Goal: Task Accomplishment & Management: Use online tool/utility

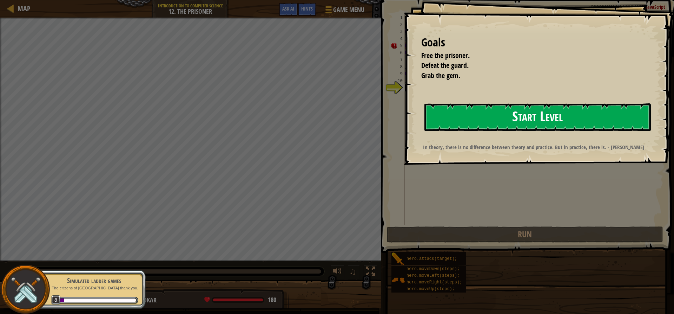
click at [455, 113] on button "Start Level" at bounding box center [537, 117] width 226 height 28
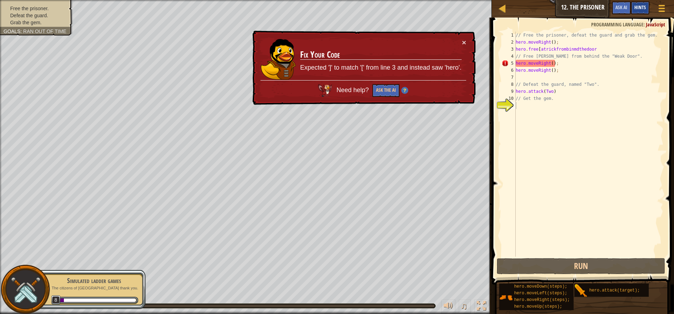
click at [634, 8] on span "Hints" at bounding box center [640, 7] width 12 height 7
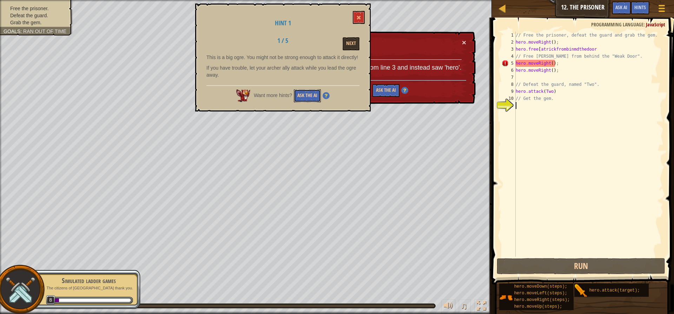
click at [302, 94] on button "Ask the AI" at bounding box center [307, 95] width 27 height 13
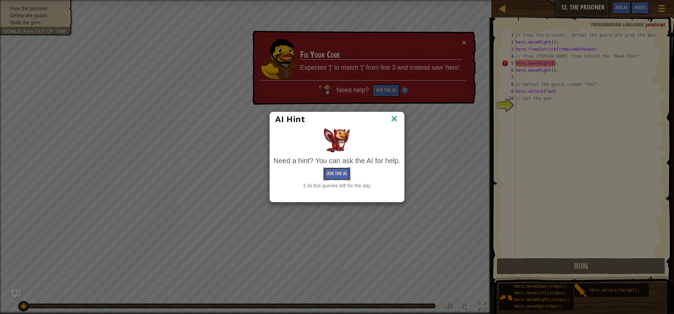
click at [334, 172] on button "Ask the AI" at bounding box center [336, 173] width 27 height 13
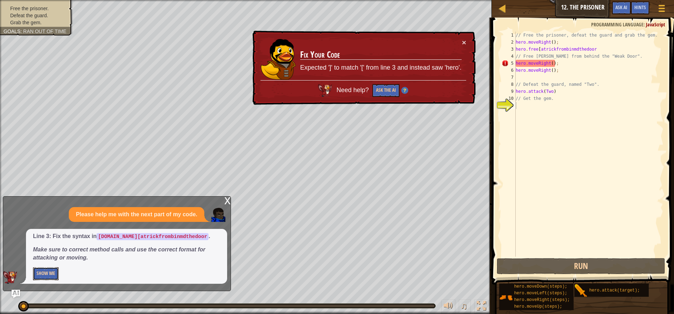
click at [38, 273] on button "Show Me" at bounding box center [46, 273] width 26 height 13
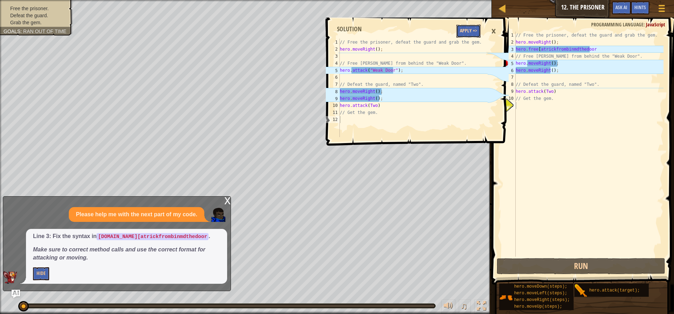
click at [460, 27] on button "Apply =>" at bounding box center [468, 31] width 24 height 13
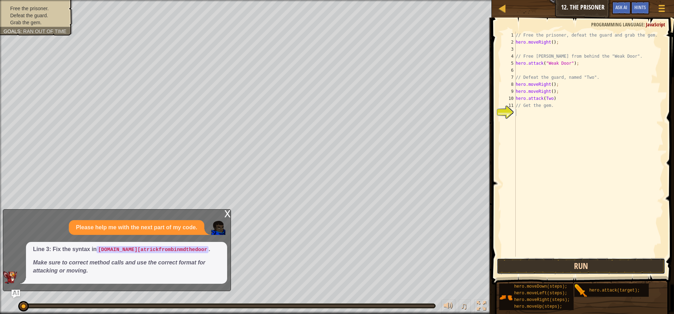
click at [517, 265] on button "Run" at bounding box center [581, 266] width 169 height 16
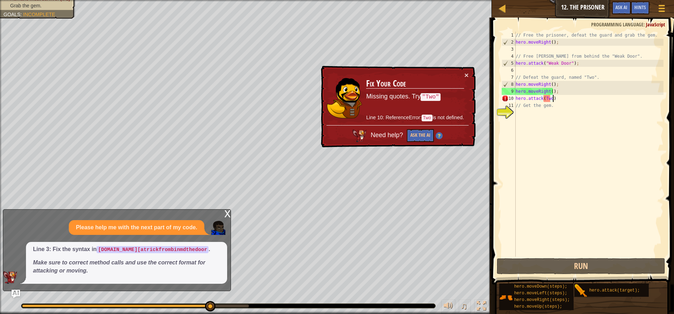
click at [559, 101] on div "// Free the prisoner, defeat the guard and grab the gem. hero . moveRight ( ) ;…" at bounding box center [588, 151] width 149 height 239
type textarea "hero.attack(Two)"
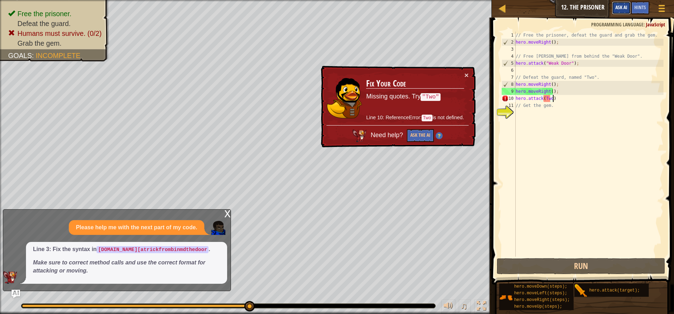
click at [614, 6] on button "Ask AI" at bounding box center [621, 7] width 19 height 13
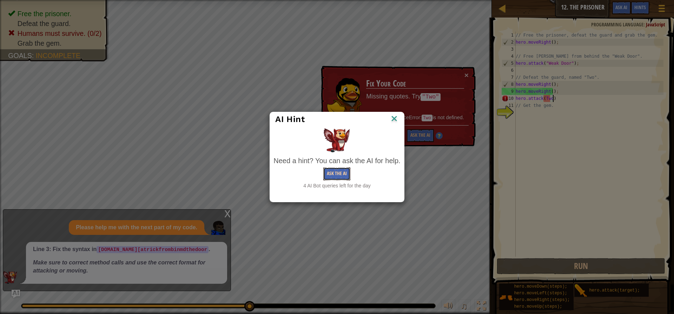
click at [333, 168] on button "Ask the AI" at bounding box center [336, 173] width 27 height 13
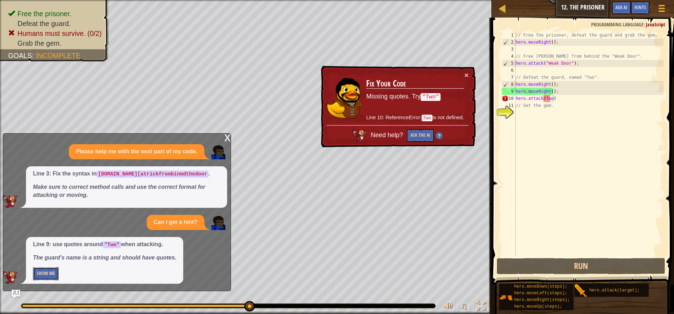
click at [37, 268] on button "Show Me" at bounding box center [46, 273] width 26 height 13
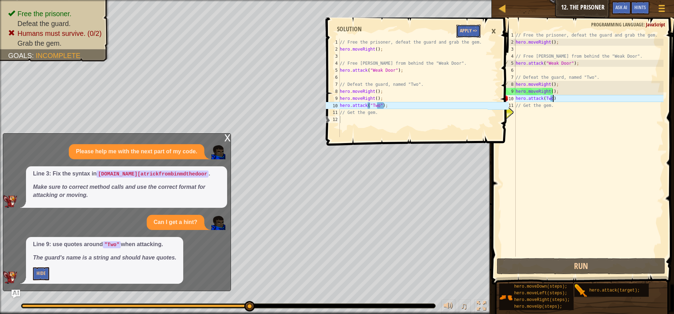
click at [469, 27] on button "Apply =>" at bounding box center [468, 31] width 24 height 13
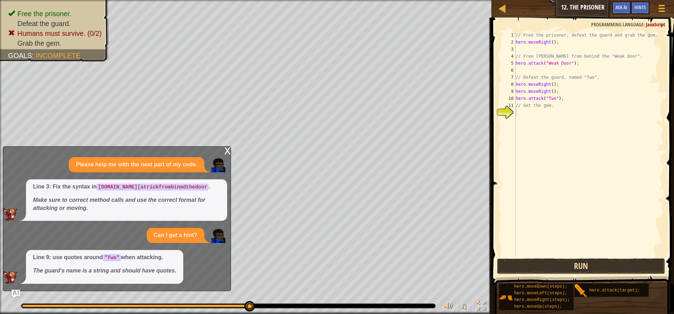
click at [575, 264] on button "Run" at bounding box center [581, 266] width 169 height 16
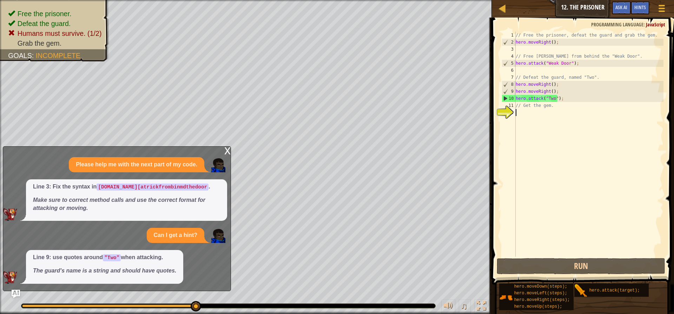
click at [550, 110] on div "// Free the prisoner, defeat the guard and grab the gem. hero . moveRight ( ) ;…" at bounding box center [588, 151] width 149 height 239
click at [552, 108] on div "// Free the prisoner, defeat the guard and grab the gem. hero . moveRight ( ) ;…" at bounding box center [588, 151] width 149 height 239
type textarea "/"
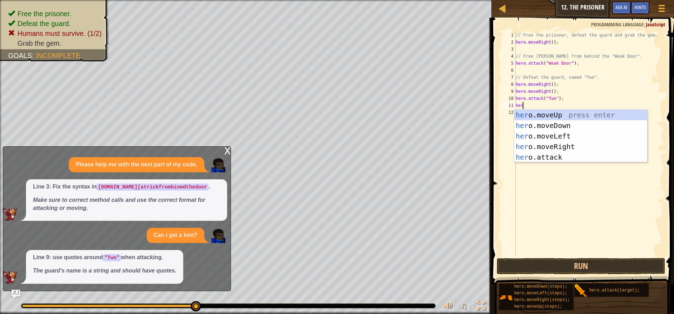
scroll to position [3, 0]
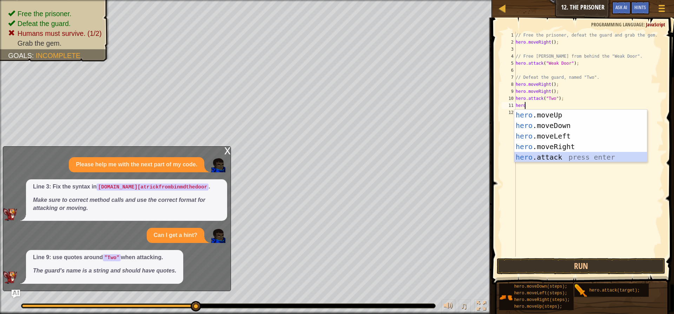
click at [543, 159] on div "hero .moveUp press enter hero .moveDown press enter hero .moveLeft press enter …" at bounding box center [580, 147] width 133 height 74
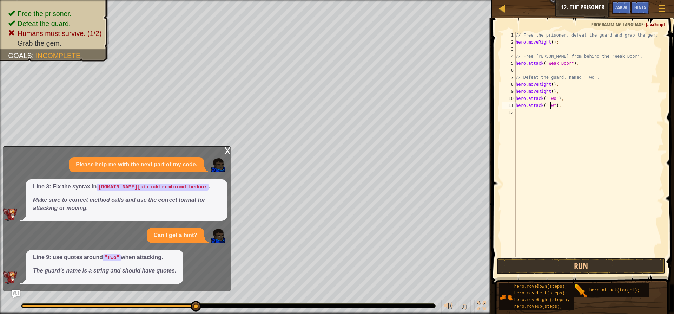
scroll to position [3, 3]
type textarea "hero.attack("Two");"
click at [521, 112] on div "// Free the prisoner, defeat the guard and grab the gem. hero . moveRight ( ) ;…" at bounding box center [588, 151] width 149 height 239
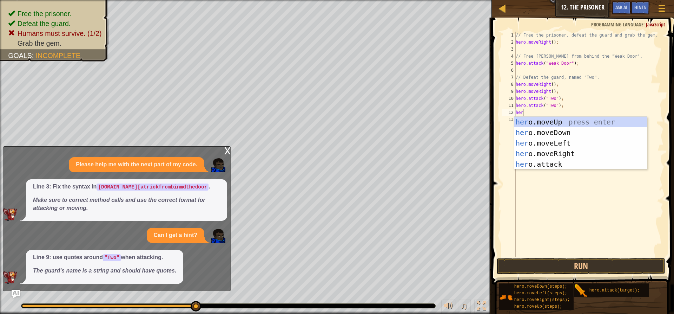
type textarea "hero"
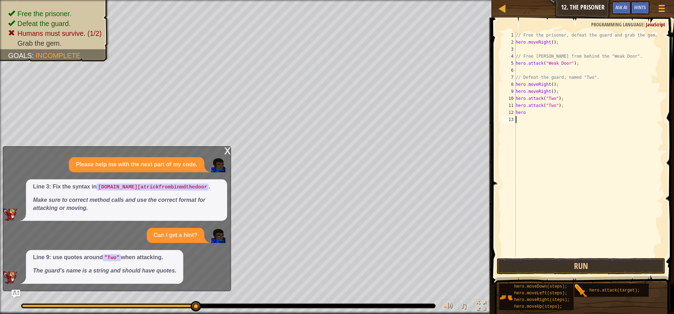
click at [537, 169] on div "// Free the prisoner, defeat the guard and grab the gem. hero . moveRight ( ) ;…" at bounding box center [588, 151] width 149 height 239
click at [528, 115] on div "// Free the prisoner, defeat the guard and grab the gem. hero . moveRight ( ) ;…" at bounding box center [588, 151] width 149 height 239
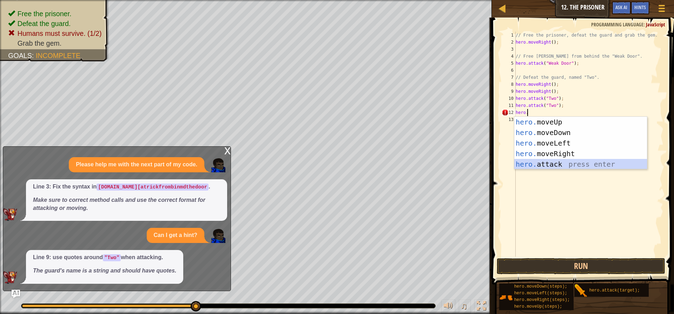
click at [523, 166] on div "hero. moveUp press enter hero. moveDown press enter hero. moveLeft press enter …" at bounding box center [580, 154] width 133 height 74
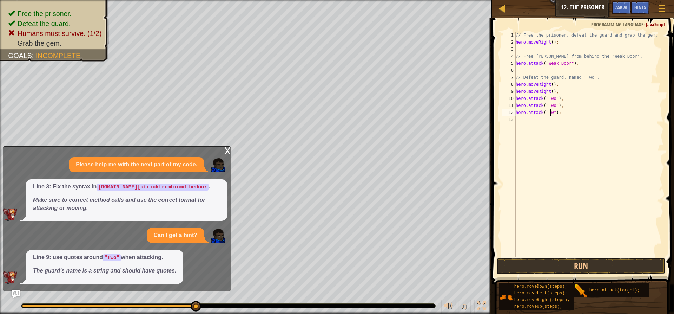
scroll to position [3, 3]
type textarea "hero.attack("Two");"
click at [569, 261] on button "Run" at bounding box center [581, 266] width 169 height 16
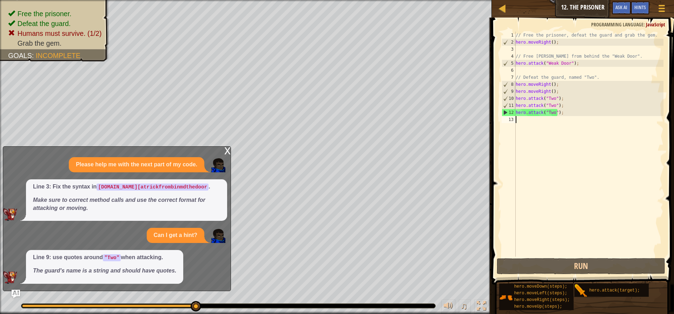
click at [514, 117] on div "13" at bounding box center [509, 119] width 14 height 7
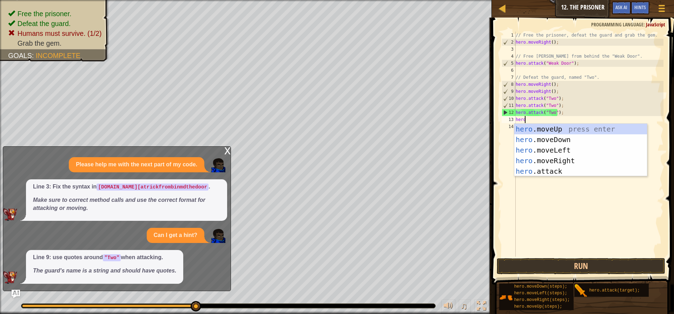
scroll to position [3, 0]
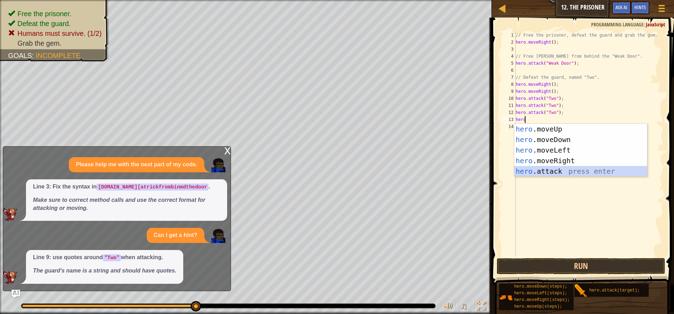
click at [529, 167] on div "hero .moveUp press enter hero .moveDown press enter hero .moveLeft press enter …" at bounding box center [580, 161] width 133 height 74
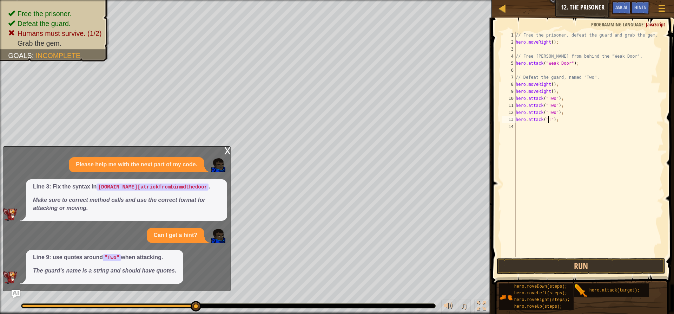
scroll to position [3, 3]
type textarea "hero.attack("Two");"
click at [529, 131] on div "// Free the prisoner, defeat the guard and grab the gem. hero . moveRight ( ) ;…" at bounding box center [588, 151] width 149 height 239
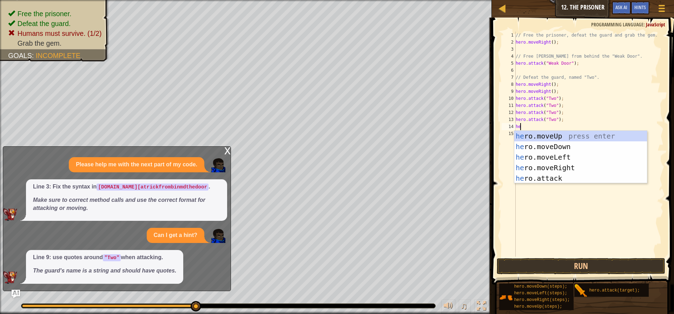
type textarea "hero"
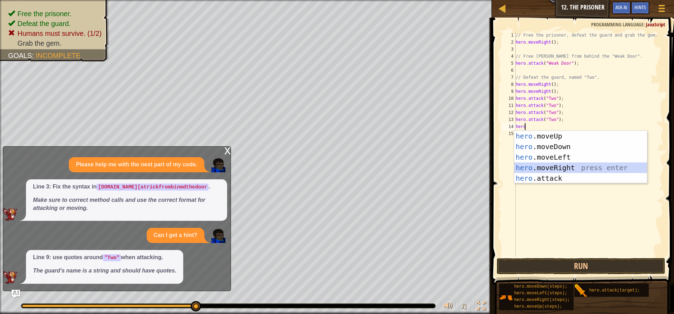
click at [543, 162] on div "hero .moveUp press enter hero .moveDown press enter hero .moveLeft press enter …" at bounding box center [580, 168] width 133 height 74
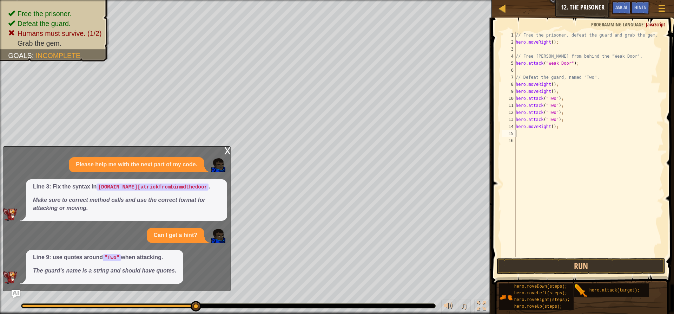
scroll to position [3, 0]
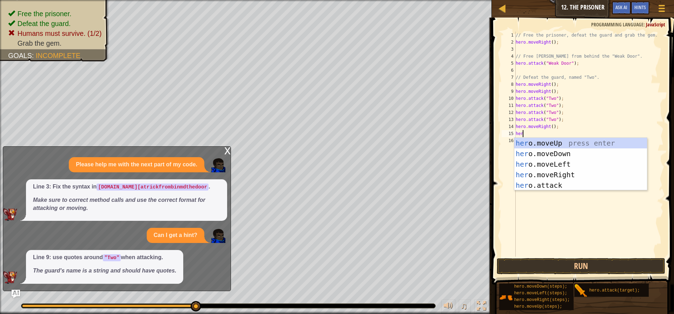
type textarea "hero"
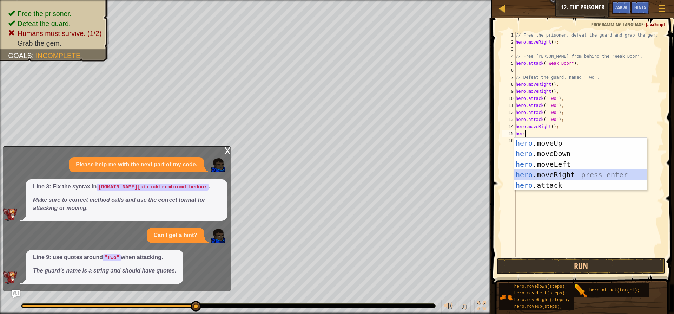
click at [554, 172] on div "hero .moveUp press enter hero .moveDown press enter hero .moveLeft press enter …" at bounding box center [580, 175] width 133 height 74
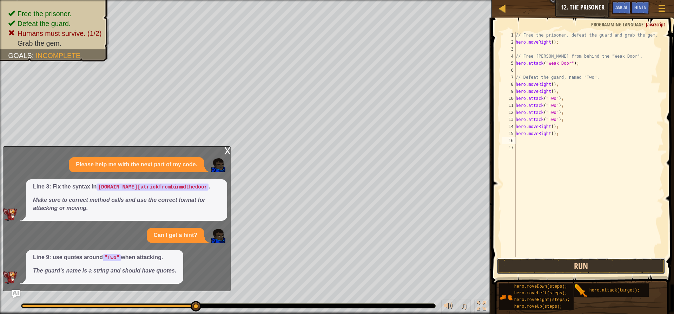
click at [556, 262] on button "Run" at bounding box center [581, 266] width 169 height 16
